Goal: Task Accomplishment & Management: Use online tool/utility

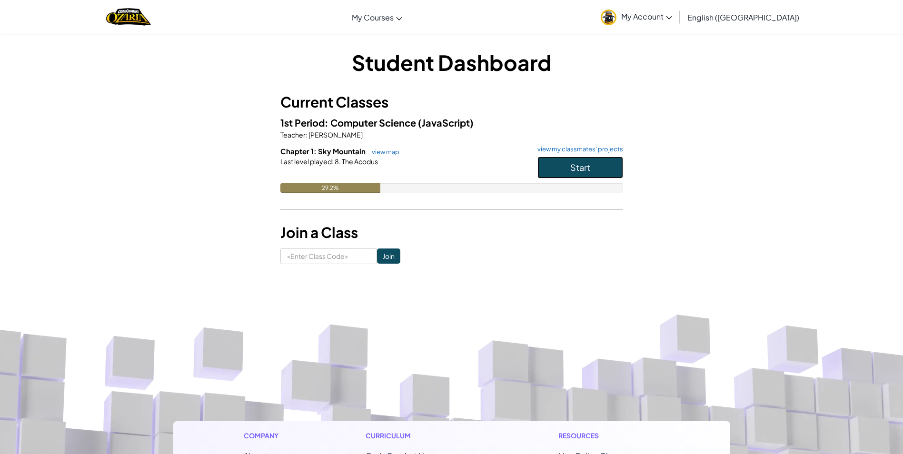
click at [562, 162] on button "Start" at bounding box center [580, 168] width 86 height 22
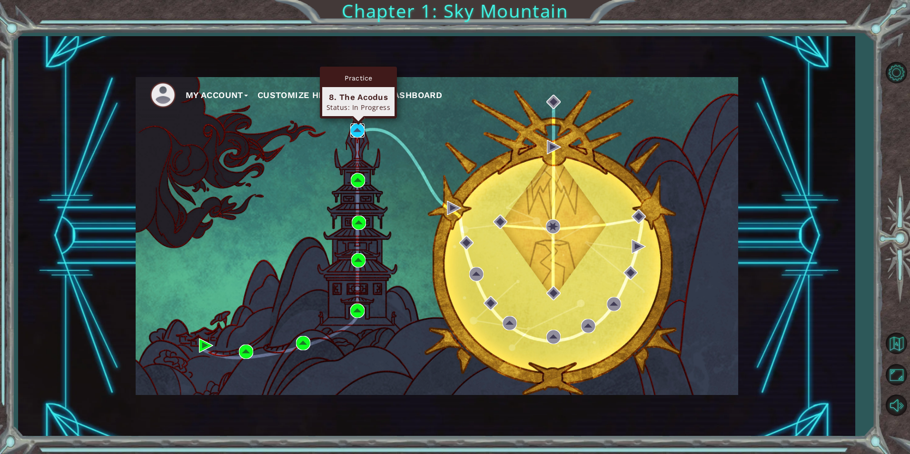
click at [354, 124] on img at bounding box center [357, 130] width 14 height 14
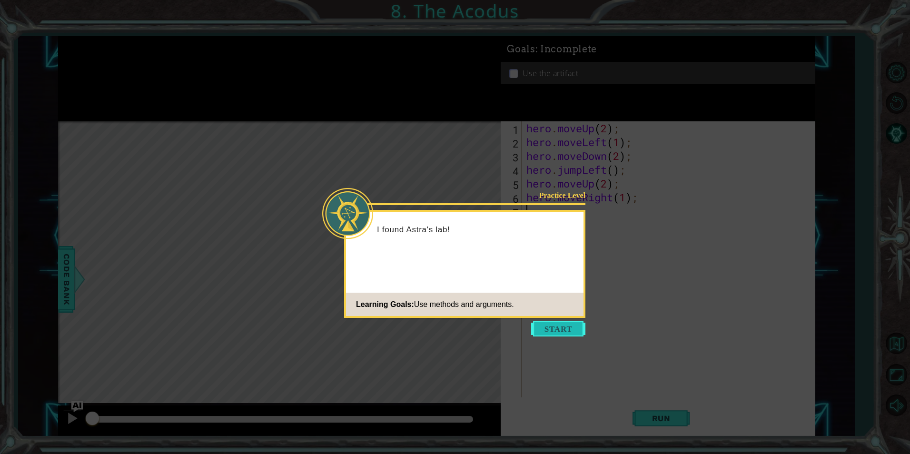
click at [576, 325] on button "Start" at bounding box center [558, 328] width 54 height 15
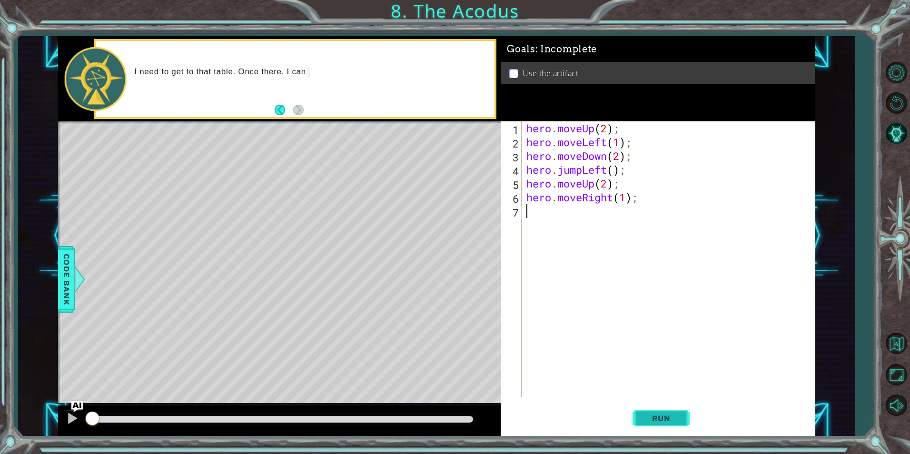
click at [681, 418] on button "Run" at bounding box center [661, 418] width 57 height 31
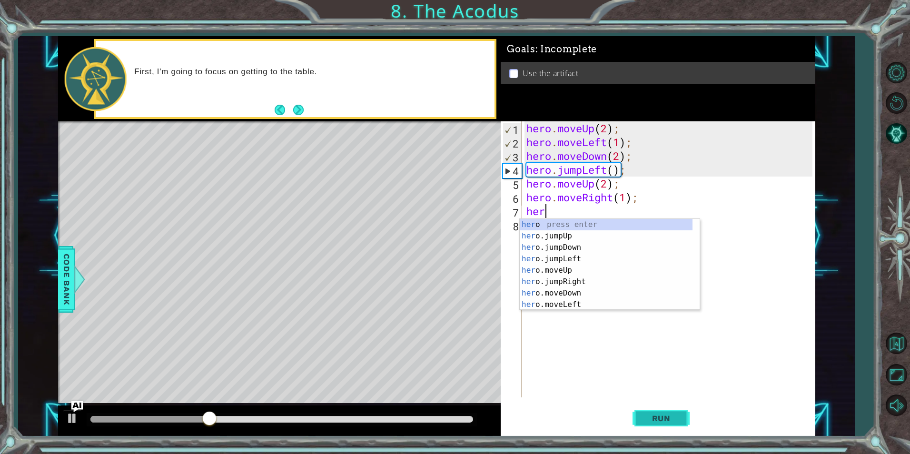
scroll to position [0, 0]
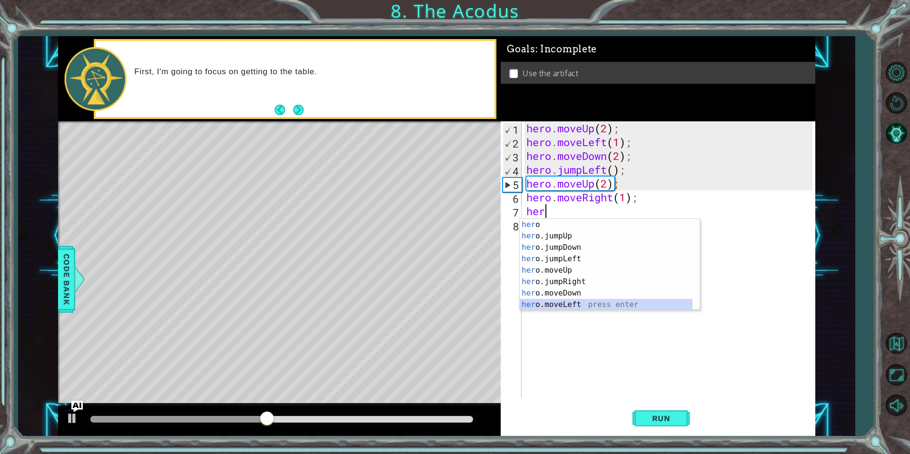
click at [601, 305] on div "her o press enter her o.jumpUp press enter her o.jumpDown press enter her o.jum…" at bounding box center [606, 276] width 173 height 114
type textarea "hero.moveLeft(1);"
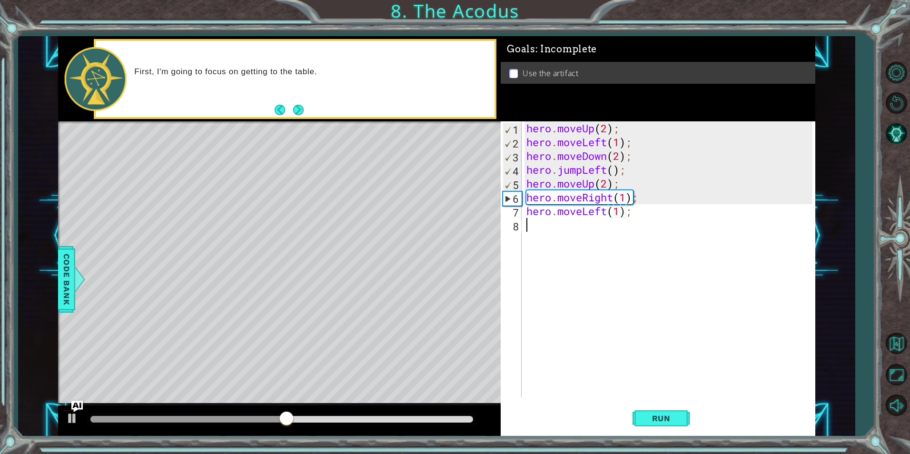
click at [542, 227] on div "hero . moveUp ( 2 ) ; hero . moveLeft ( 1 ) ; hero . moveDown ( 2 ) ; hero . ju…" at bounding box center [670, 273] width 292 height 304
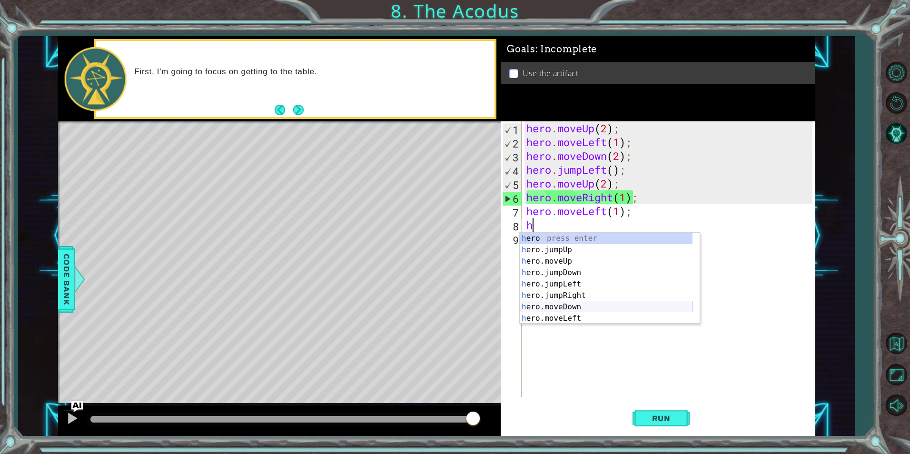
click at [581, 306] on div "h ero press enter h ero.jumpUp press enter h ero.moveUp press enter h ero.jumpD…" at bounding box center [606, 290] width 173 height 114
type textarea "hero.moveDown(1);"
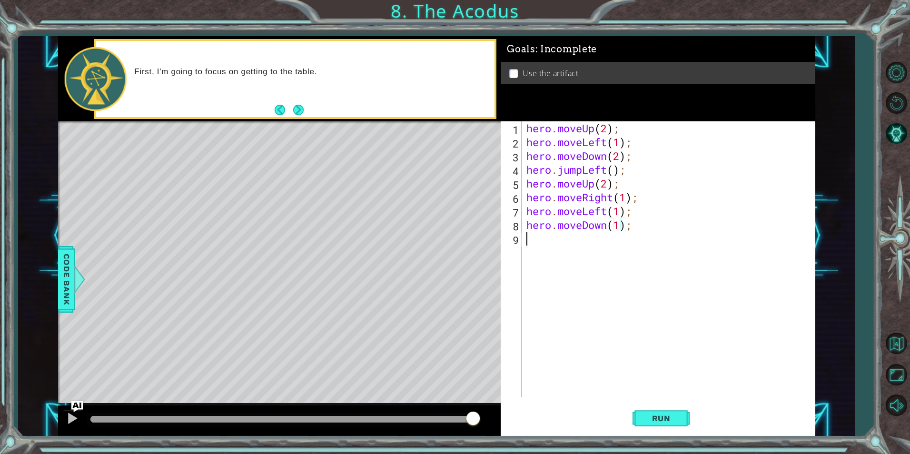
click at [557, 246] on div "hero . moveUp ( 2 ) ; hero . moveLeft ( 1 ) ; hero . moveDown ( 2 ) ; hero . ju…" at bounding box center [670, 273] width 292 height 304
click at [622, 229] on div "hero . moveUp ( 2 ) ; hero . moveLeft ( 1 ) ; hero . moveDown ( 2 ) ; hero . ju…" at bounding box center [670, 273] width 292 height 304
type textarea "hero.moveDown(2);"
click at [620, 244] on div "hero . moveUp ( 2 ) ; hero . moveLeft ( 1 ) ; hero . moveDown ( 2 ) ; hero . ju…" at bounding box center [670, 273] width 292 height 304
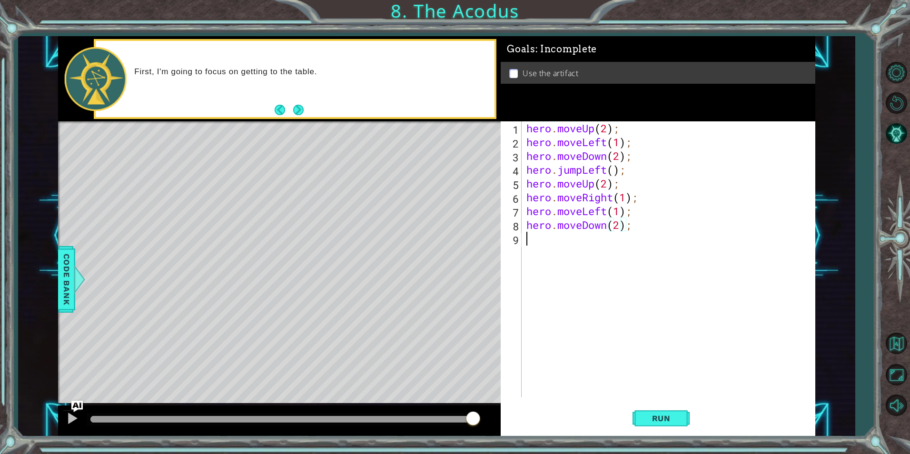
scroll to position [0, 0]
type textarea "h"
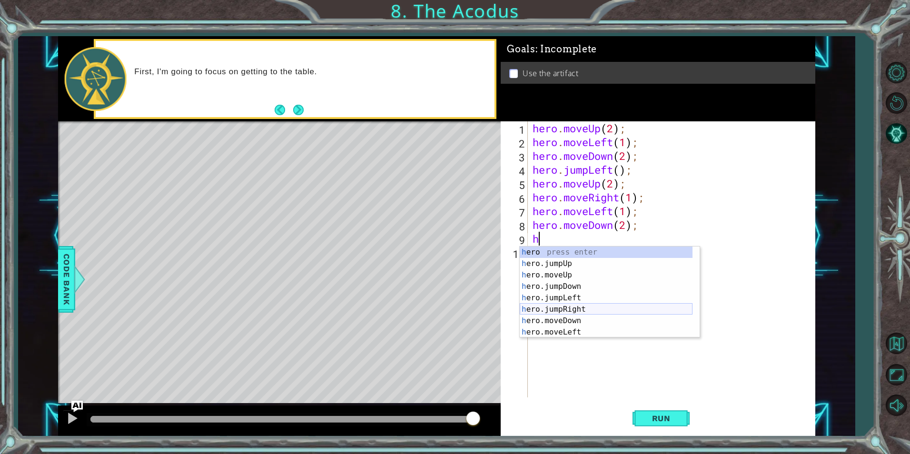
click at [575, 308] on div "h ero press enter h ero.jumpUp press enter h ero.moveUp press enter h ero.jumpD…" at bounding box center [606, 304] width 173 height 114
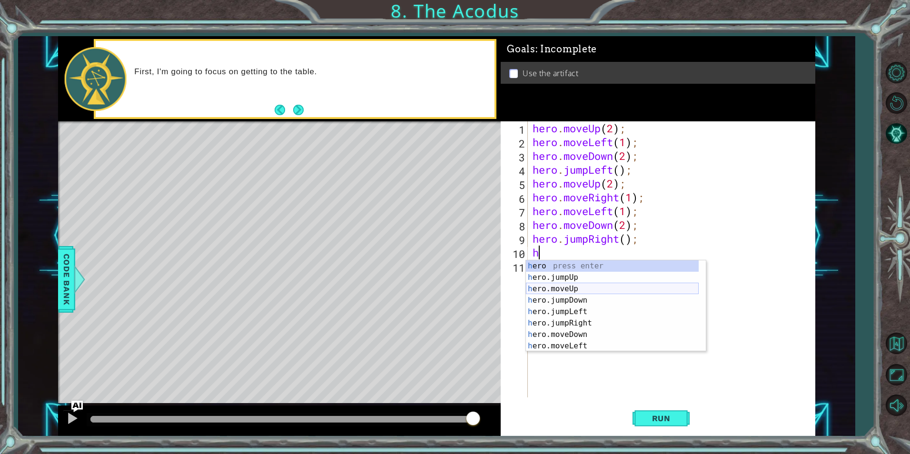
click at [569, 288] on div "h ero press enter h ero.jumpUp press enter h ero.moveUp press enter h ero.jumpD…" at bounding box center [612, 317] width 173 height 114
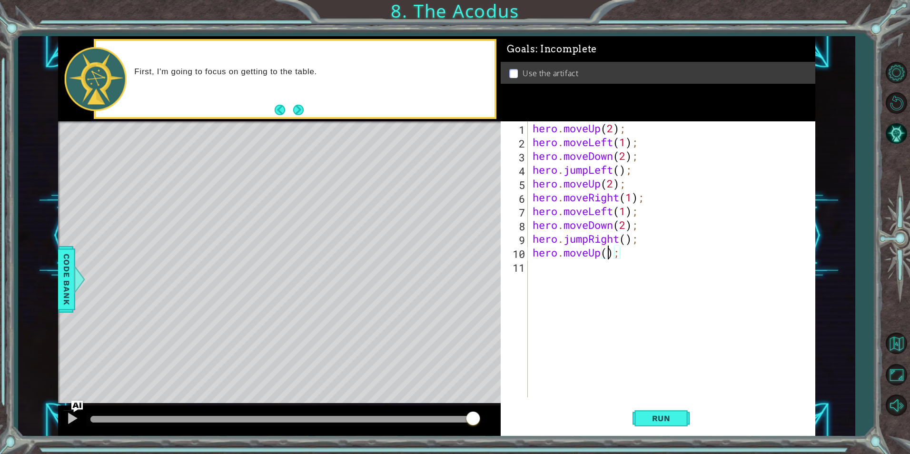
type textarea "hero.moveUp(2);"
click at [563, 272] on div "hero . moveUp ( 2 ) ; hero . moveLeft ( 1 ) ; hero . moveDown ( 2 ) ; hero . ju…" at bounding box center [674, 273] width 287 height 304
type textarea "g"
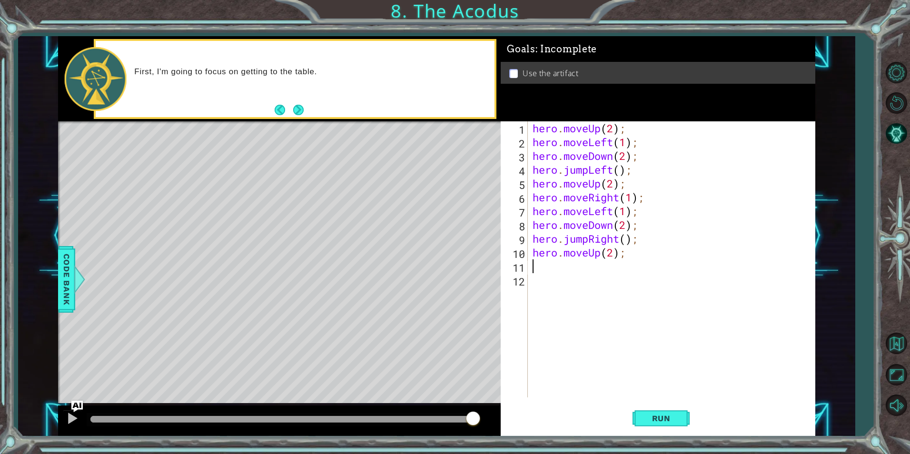
type textarea "h"
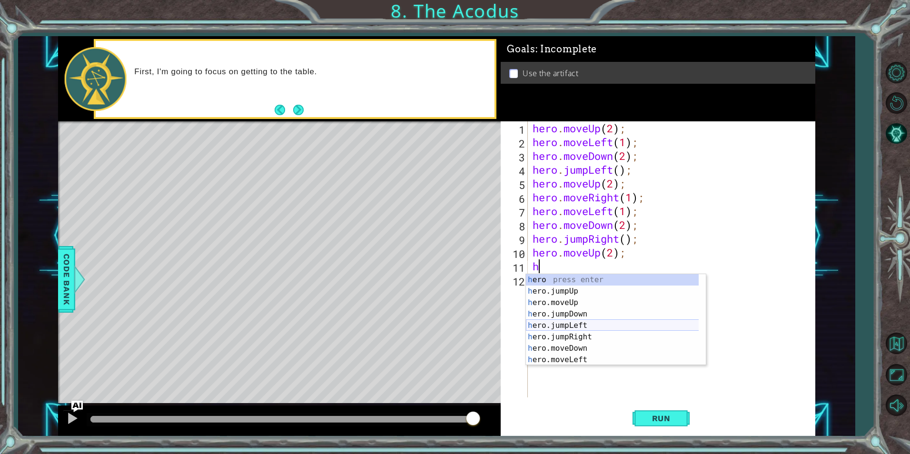
click at [586, 333] on div "h ero press enter h ero.jumpUp press enter h ero.moveUp press enter h ero.jumpD…" at bounding box center [616, 331] width 180 height 114
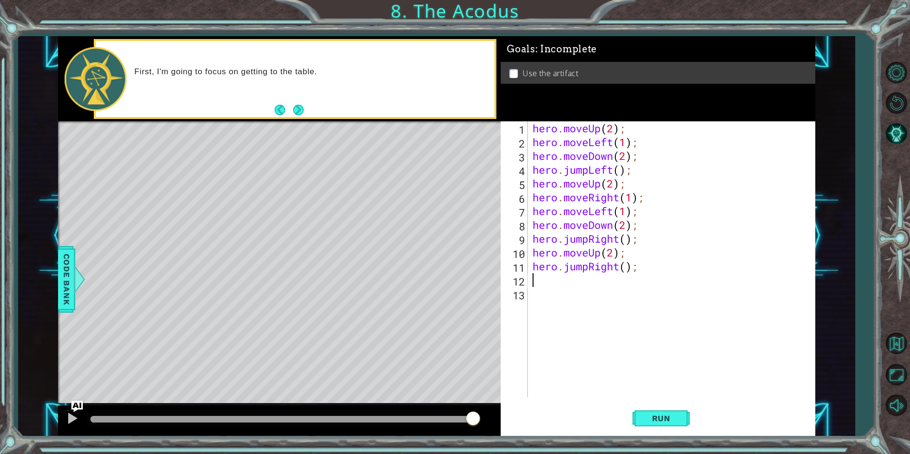
click at [615, 267] on div "hero . moveUp ( 2 ) ; hero . moveLeft ( 1 ) ; hero . moveDown ( 2 ) ; hero . ju…" at bounding box center [674, 273] width 287 height 304
drag, startPoint x: 618, startPoint y: 268, endPoint x: 588, endPoint y: 272, distance: 30.6
click at [588, 272] on div "hero . moveUp ( 2 ) ; hero . moveLeft ( 1 ) ; hero . moveDown ( 2 ) ; hero . ju…" at bounding box center [674, 273] width 287 height 304
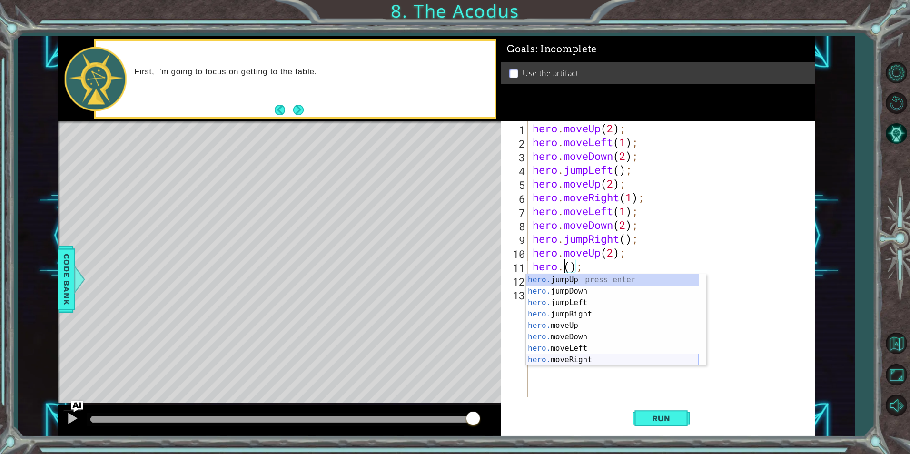
click at [584, 357] on div "hero. jumpUp press enter hero. jumpDown press enter hero. jumpLeft press enter …" at bounding box center [612, 331] width 173 height 114
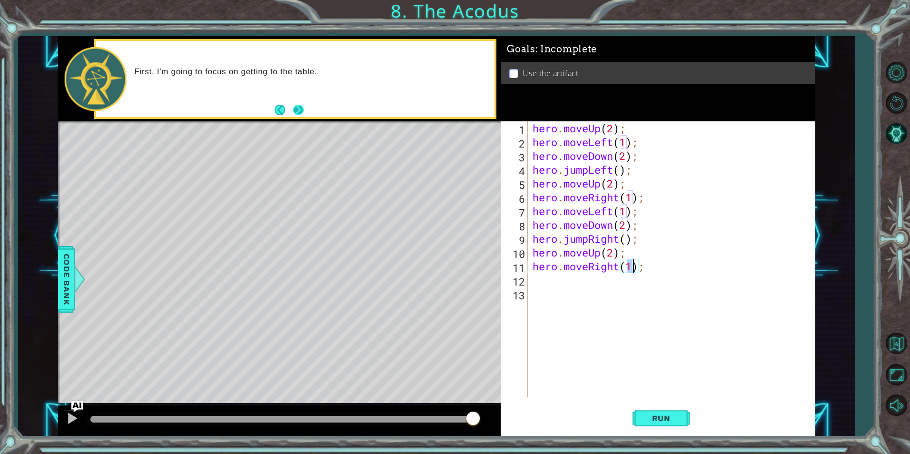
click at [297, 109] on button "Next" at bounding box center [298, 110] width 11 height 11
drag, startPoint x: 613, startPoint y: 209, endPoint x: 532, endPoint y: 216, distance: 82.1
click at [532, 216] on div "hero . moveUp ( 2 ) ; hero . moveLeft ( 1 ) ; hero . moveDown ( 2 ) ; hero . ju…" at bounding box center [674, 273] width 287 height 304
click at [532, 214] on div "hero . moveUp ( 2 ) ; hero . moveLeft ( 1 ) ; hero . moveDown ( 2 ) ; hero . ju…" at bounding box center [672, 259] width 282 height 276
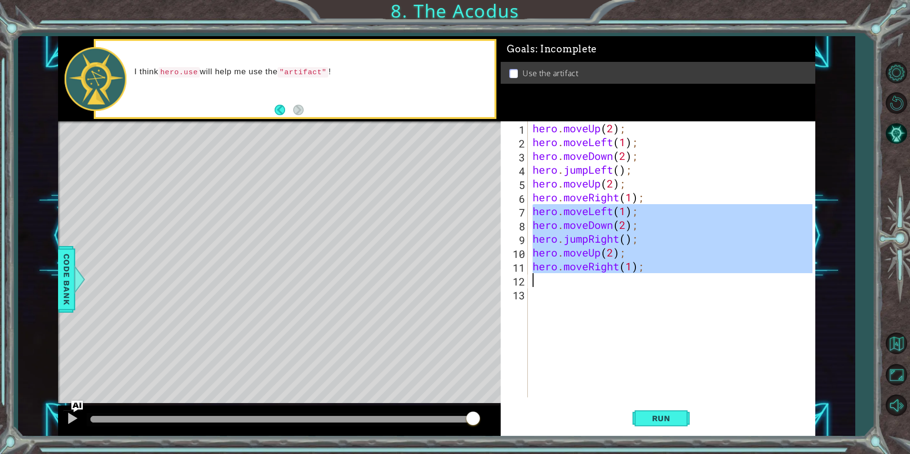
drag, startPoint x: 532, startPoint y: 211, endPoint x: 604, endPoint y: 278, distance: 98.3
click at [604, 278] on div "hero . moveUp ( 2 ) ; hero . moveLeft ( 1 ) ; hero . moveDown ( 2 ) ; hero . ju…" at bounding box center [674, 273] width 287 height 304
type textarea "hero.moveRight(1);"
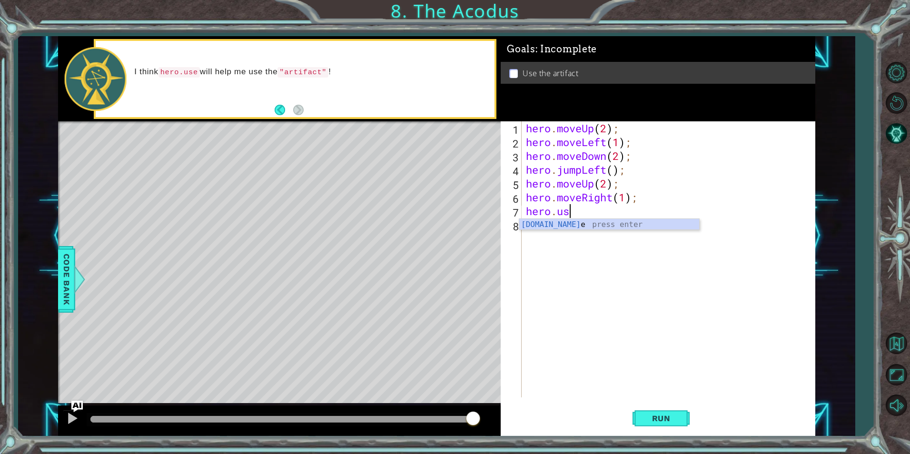
scroll to position [0, 2]
type textarea "hero.use"artifact""
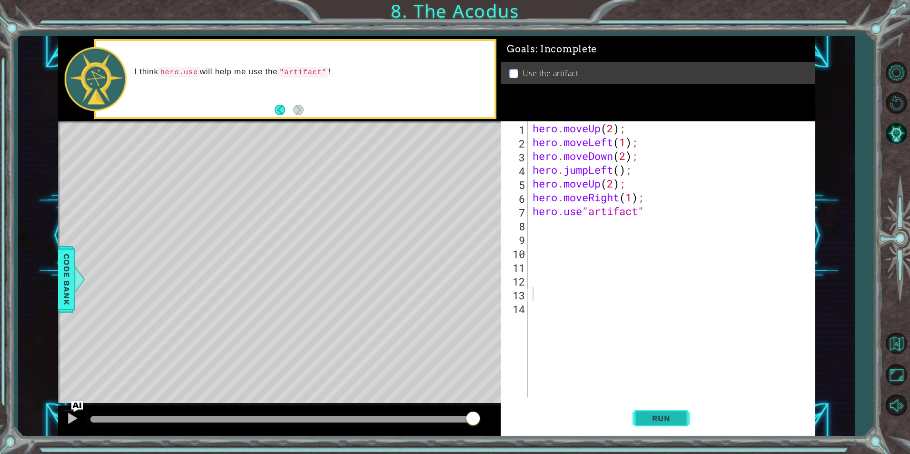
click at [650, 423] on button "Run" at bounding box center [661, 418] width 57 height 31
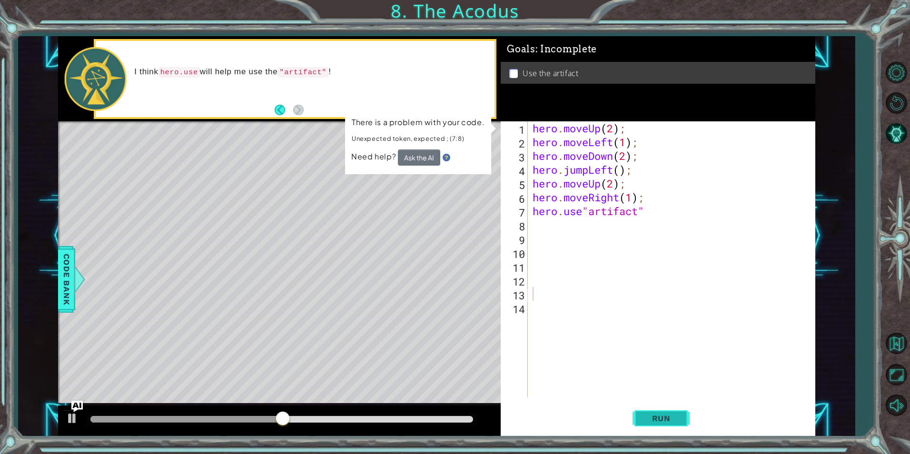
click at [650, 412] on button "Run" at bounding box center [661, 418] width 57 height 31
click at [551, 224] on div "hero . moveUp ( 2 ) ; hero . moveLeft ( 1 ) ; hero . moveDown ( 2 ) ; hero . ju…" at bounding box center [674, 273] width 287 height 304
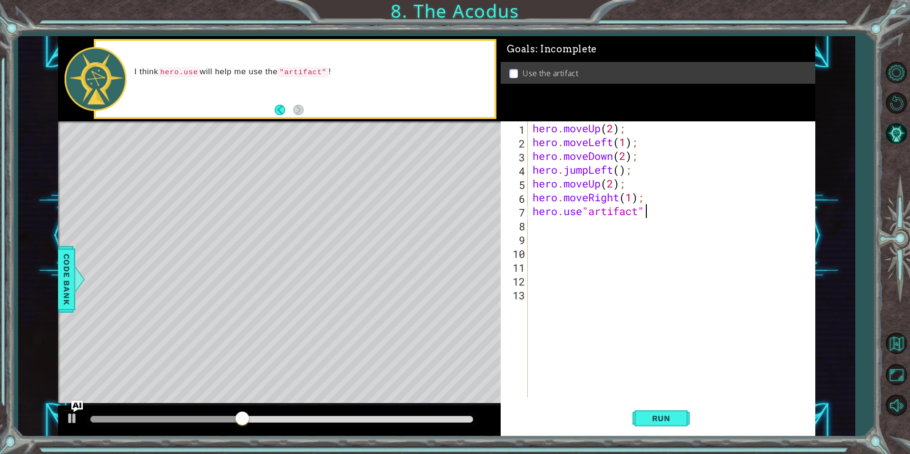
scroll to position [0, 5]
click at [674, 422] on span "Run" at bounding box center [661, 419] width 38 height 10
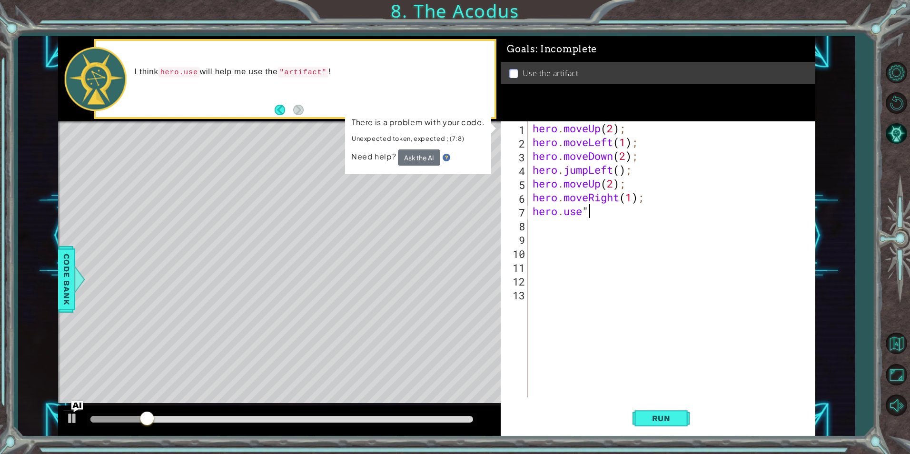
scroll to position [0, 0]
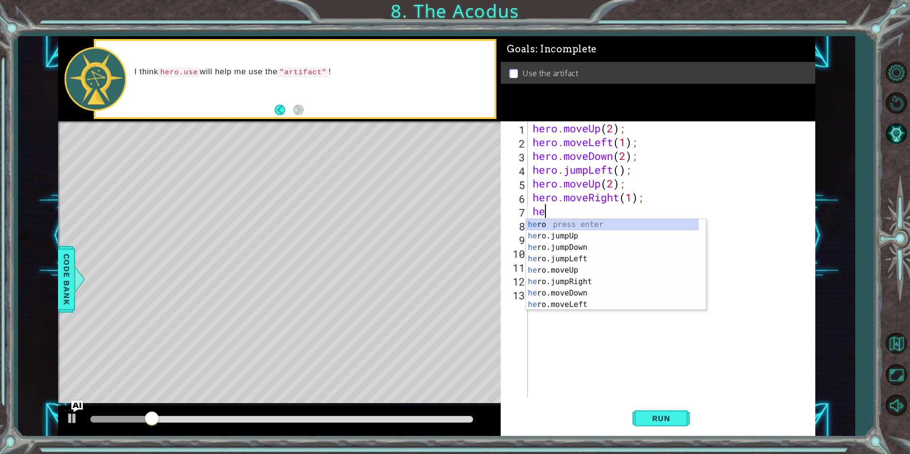
type textarea "h"
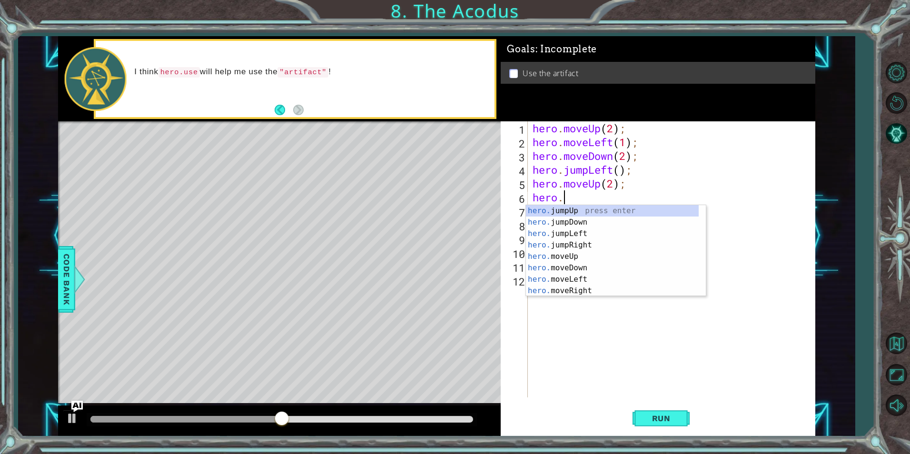
type textarea "hero"
click at [604, 258] on div "hero press enter hero .jumpUp press enter hero .jumpDown press enter hero .jump…" at bounding box center [612, 262] width 173 height 114
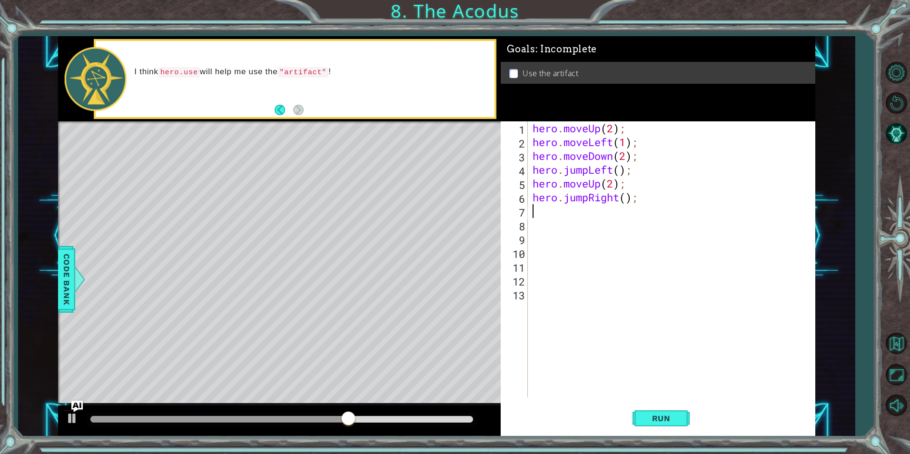
click at [588, 235] on div "hero . moveUp ( 2 ) ; hero . moveLeft ( 1 ) ; hero . moveDown ( 2 ) ; hero . ju…" at bounding box center [674, 273] width 287 height 304
click at [570, 217] on div "hero . moveUp ( 2 ) ; hero . moveLeft ( 1 ) ; hero . moveDown ( 2 ) ; hero . ju…" at bounding box center [674, 273] width 287 height 304
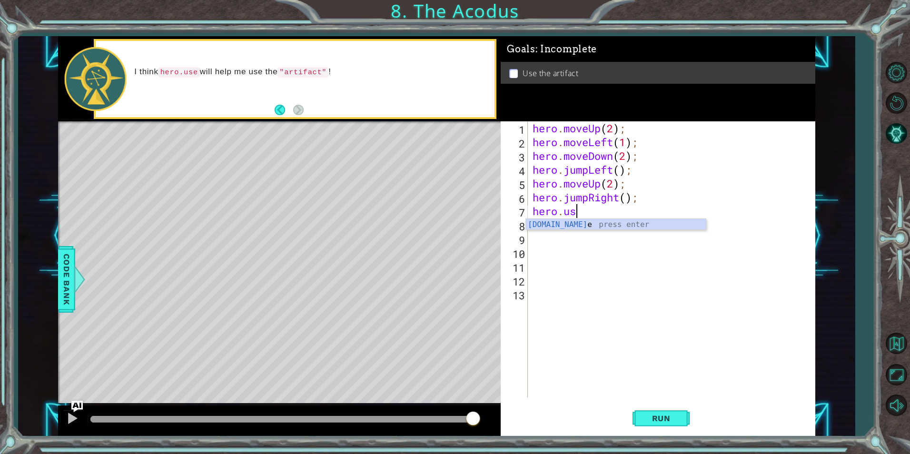
scroll to position [0, 2]
click at [648, 421] on span "Run" at bounding box center [661, 419] width 38 height 10
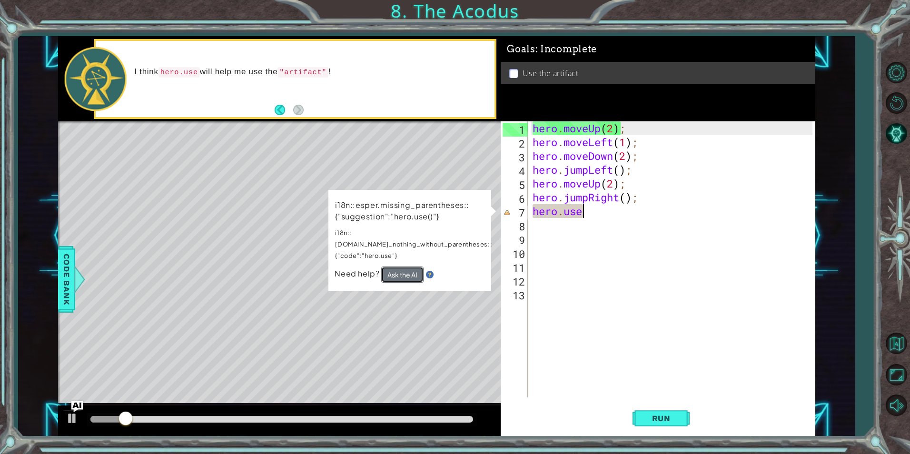
click at [389, 267] on button "Ask the AI" at bounding box center [402, 275] width 42 height 16
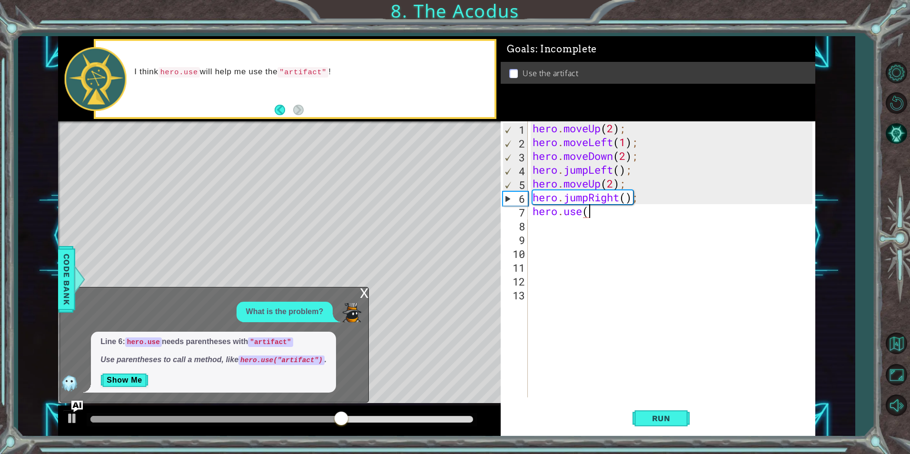
scroll to position [0, 2]
click at [639, 221] on div "" artifact" press enter" at bounding box center [672, 236] width 180 height 34
type textarea "hero.use("artifact")"
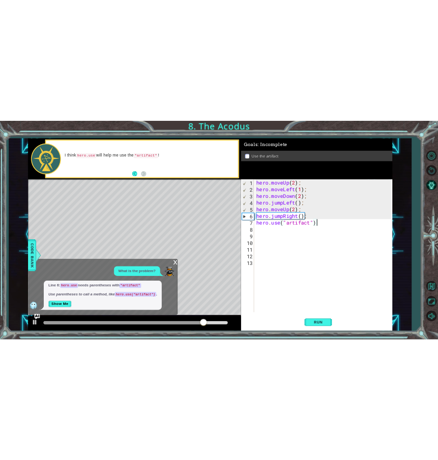
scroll to position [0, 0]
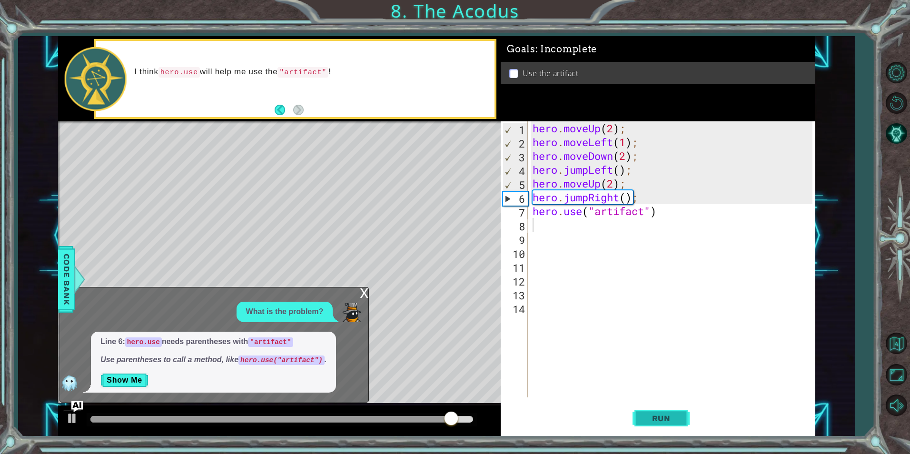
click at [676, 417] on span "Run" at bounding box center [661, 419] width 38 height 10
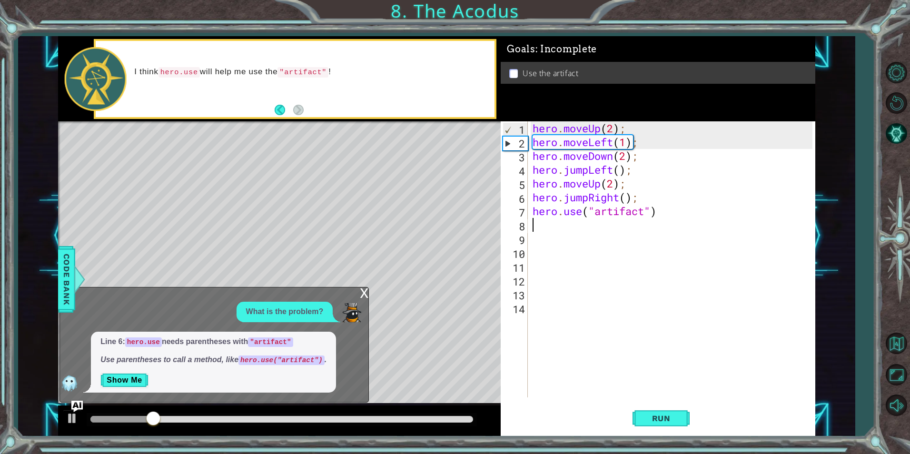
click at [359, 288] on div "x What is the problem? Line 6: hero.use needs parentheses with "artifact" Use p…" at bounding box center [213, 345] width 309 height 116
click at [360, 292] on div "x" at bounding box center [364, 292] width 9 height 10
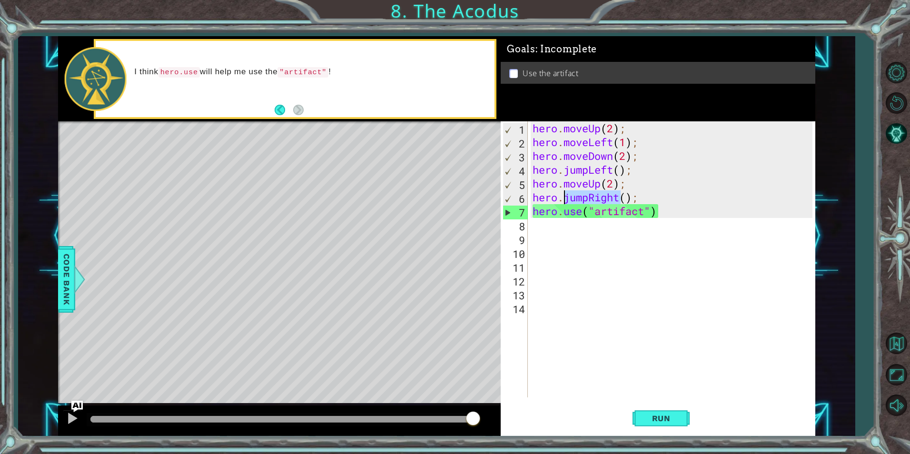
drag, startPoint x: 619, startPoint y: 199, endPoint x: 563, endPoint y: 195, distance: 56.3
click at [563, 195] on div "hero . moveUp ( 2 ) ; hero . moveLeft ( 1 ) ; hero . moveDown ( 2 ) ; hero . ju…" at bounding box center [674, 273] width 287 height 304
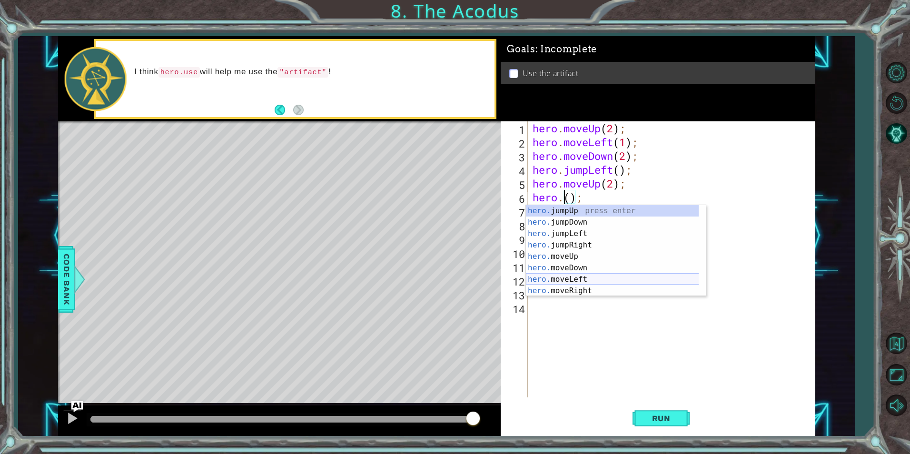
click at [563, 277] on div "hero. jumpUp press enter hero. jumpDown press enter hero. jumpLeft press enter …" at bounding box center [616, 262] width 180 height 114
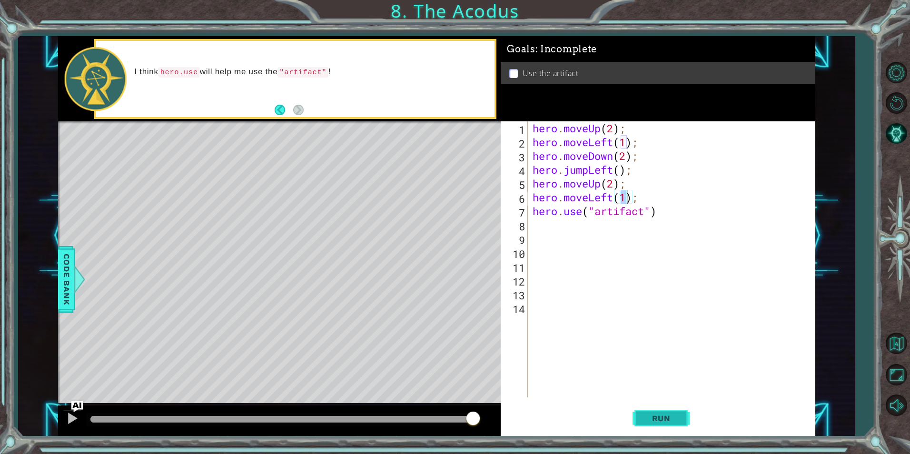
click at [665, 412] on button "Run" at bounding box center [661, 418] width 57 height 31
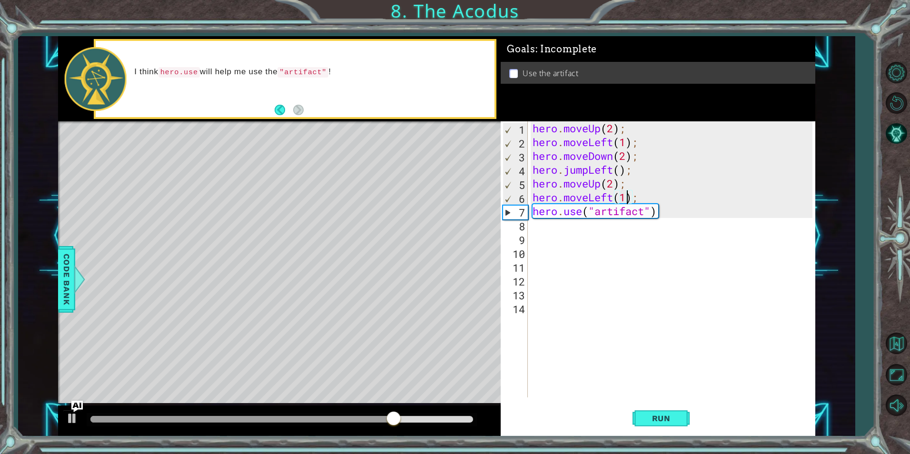
click at [614, 199] on div "hero . moveUp ( 2 ) ; hero . moveLeft ( 1 ) ; hero . moveDown ( 2 ) ; hero . ju…" at bounding box center [674, 273] width 287 height 304
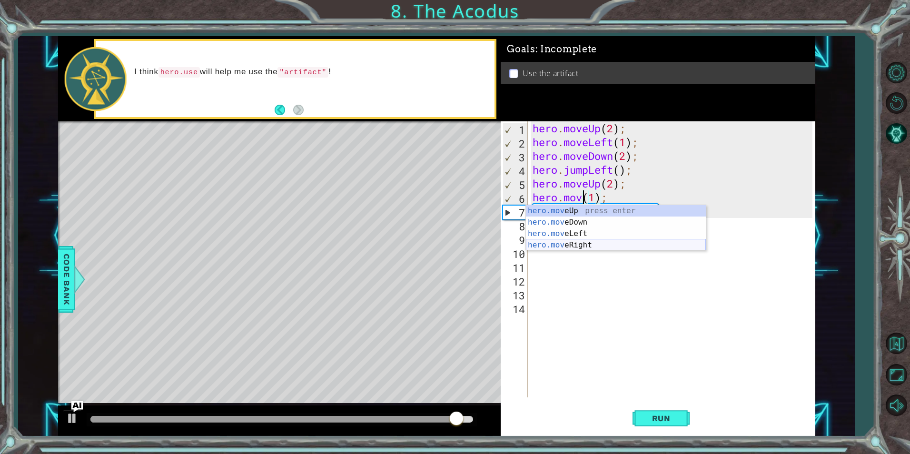
click at [561, 245] on div "hero.mov eUp press enter hero.mov eDown press enter hero.mov eLeft press enter …" at bounding box center [616, 239] width 180 height 69
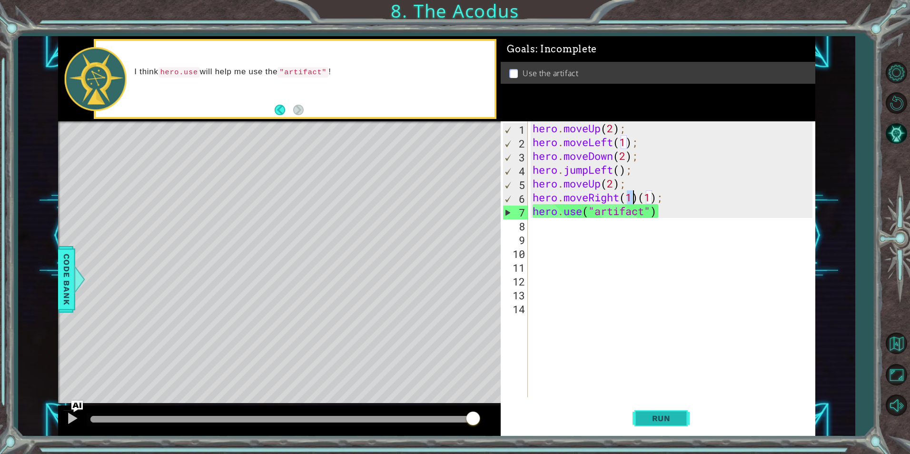
click at [647, 412] on button "Run" at bounding box center [661, 418] width 57 height 31
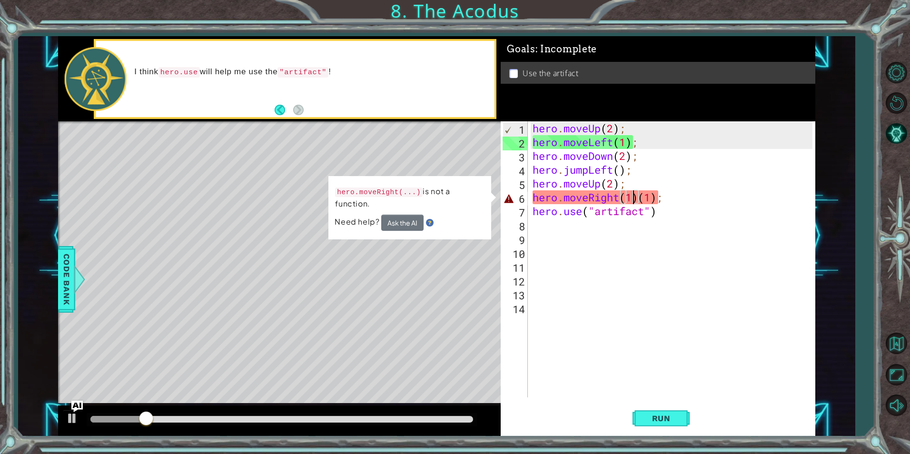
click at [659, 200] on div "hero . moveUp ( 2 ) ; hero . moveLeft ( 1 ) ; hero . moveDown ( 2 ) ; hero . ju…" at bounding box center [674, 273] width 287 height 304
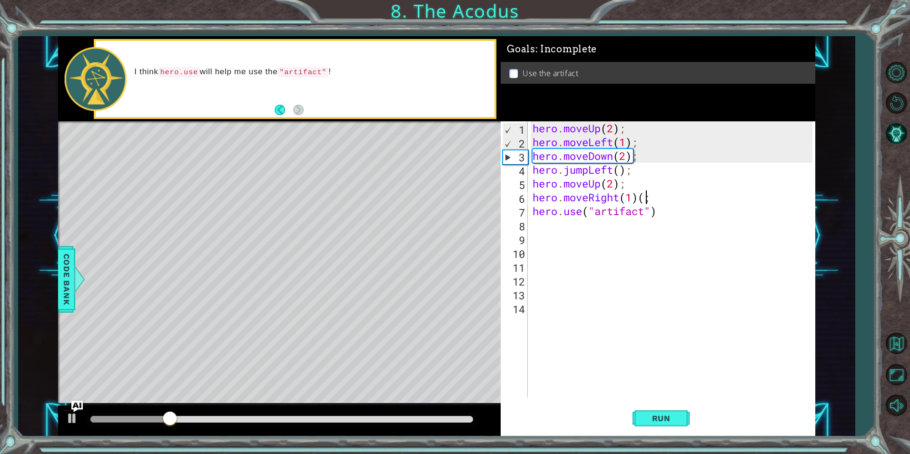
type textarea "hero.moveRight(1);"
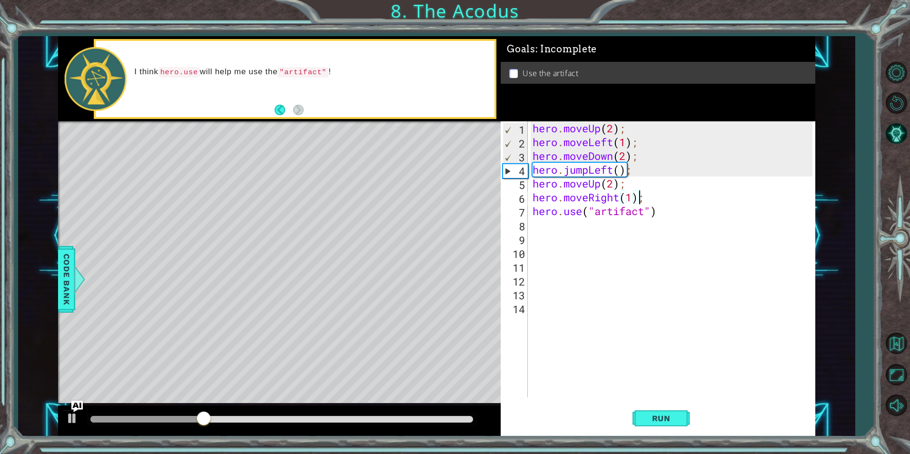
click at [672, 361] on div "hero . moveUp ( 2 ) ; hero . moveLeft ( 1 ) ; hero . moveDown ( 2 ) ; hero . ju…" at bounding box center [674, 273] width 287 height 304
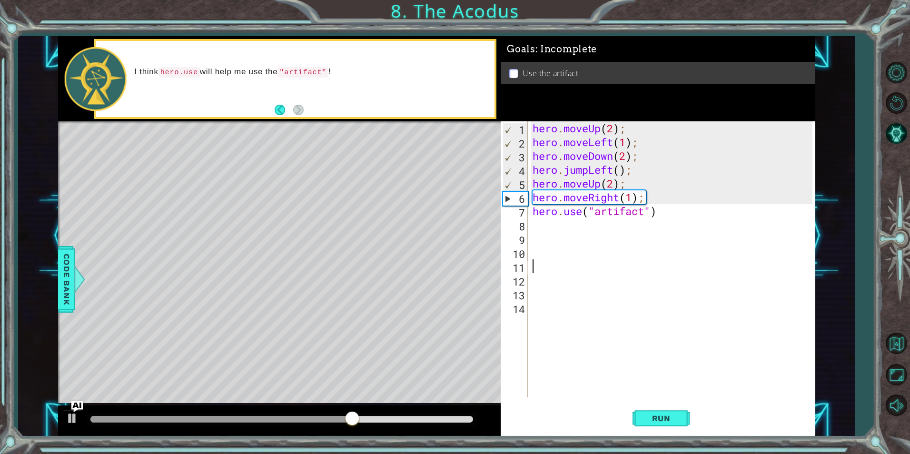
click at [691, 273] on div "hero . moveUp ( 2 ) ; hero . moveLeft ( 1 ) ; hero . moveDown ( 2 ) ; hero . ju…" at bounding box center [674, 273] width 287 height 304
click at [632, 423] on div "Run" at bounding box center [661, 418] width 315 height 31
click at [633, 421] on button "Run" at bounding box center [661, 418] width 57 height 31
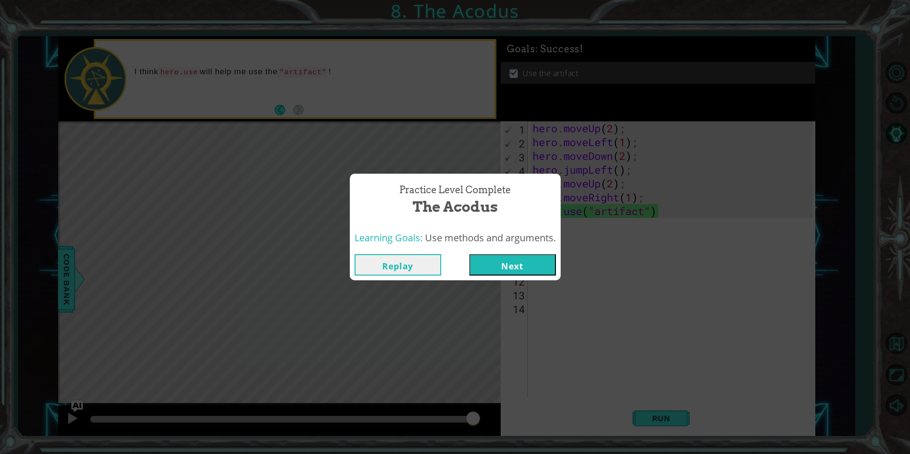
click at [539, 259] on button "Next" at bounding box center [512, 264] width 87 height 21
